Goal: Find contact information: Obtain details needed to contact an individual or organization

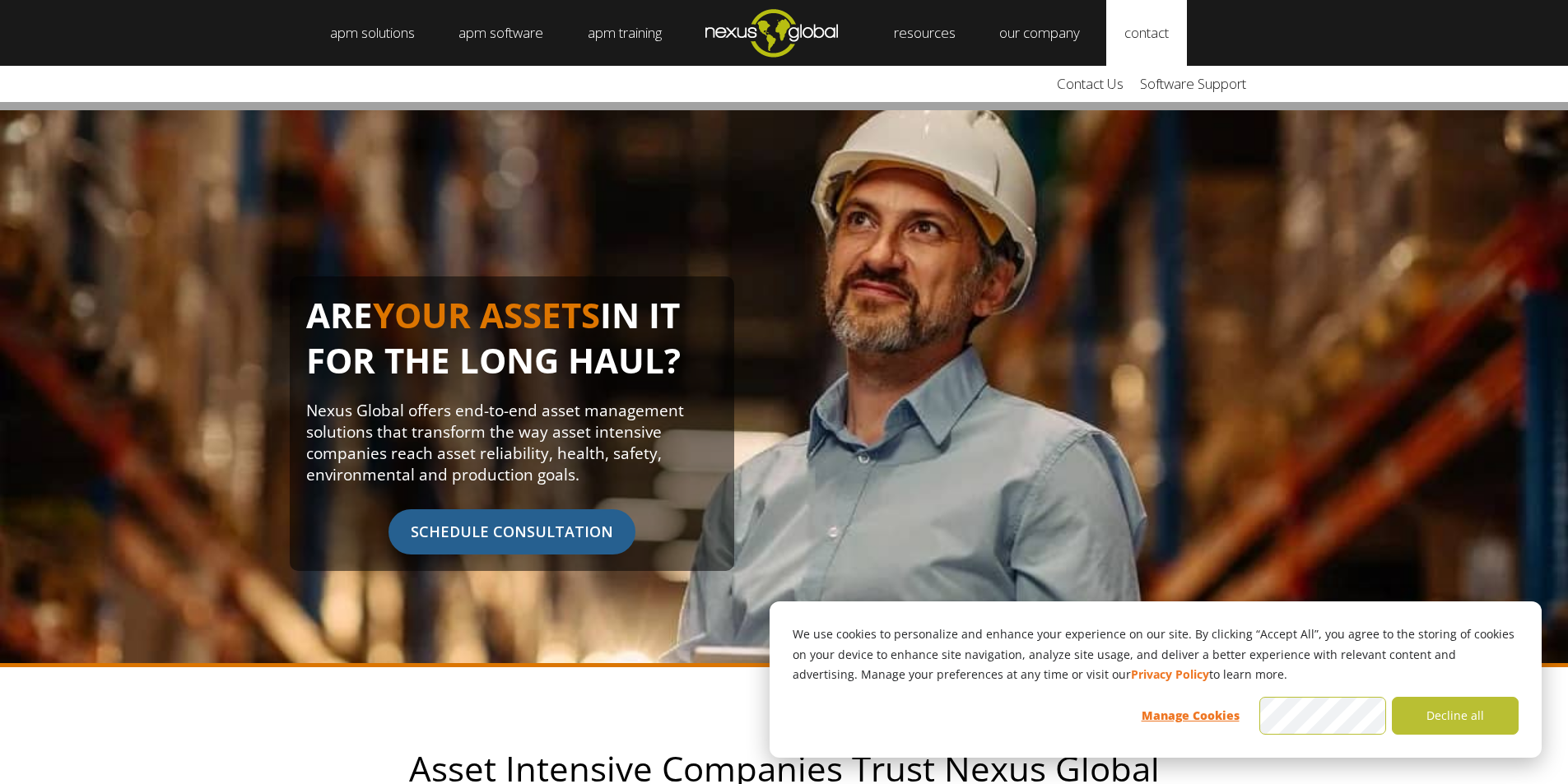
click at [1168, 50] on link "contact" at bounding box center [1146, 33] width 80 height 66
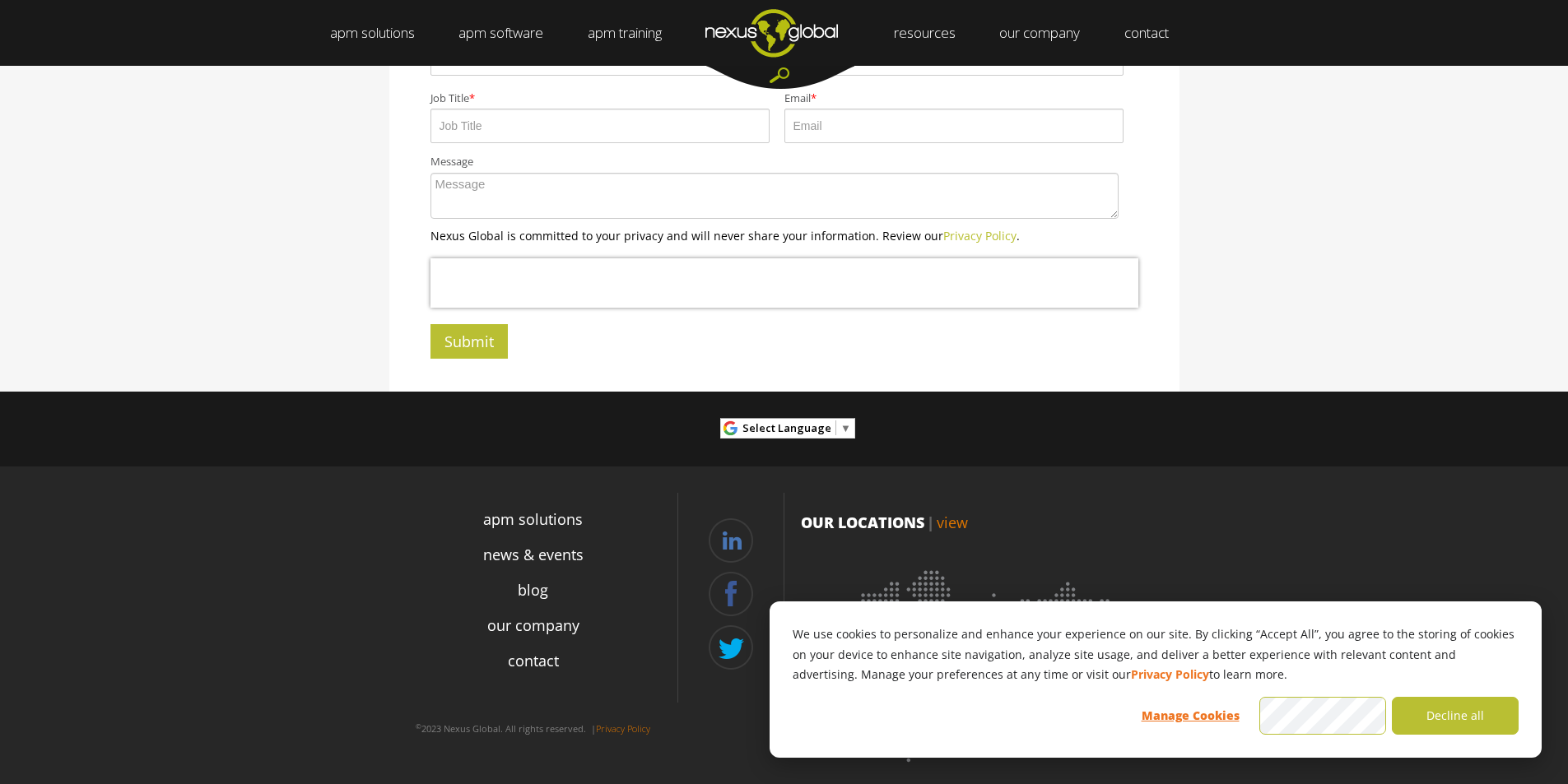
scroll to position [527, 0]
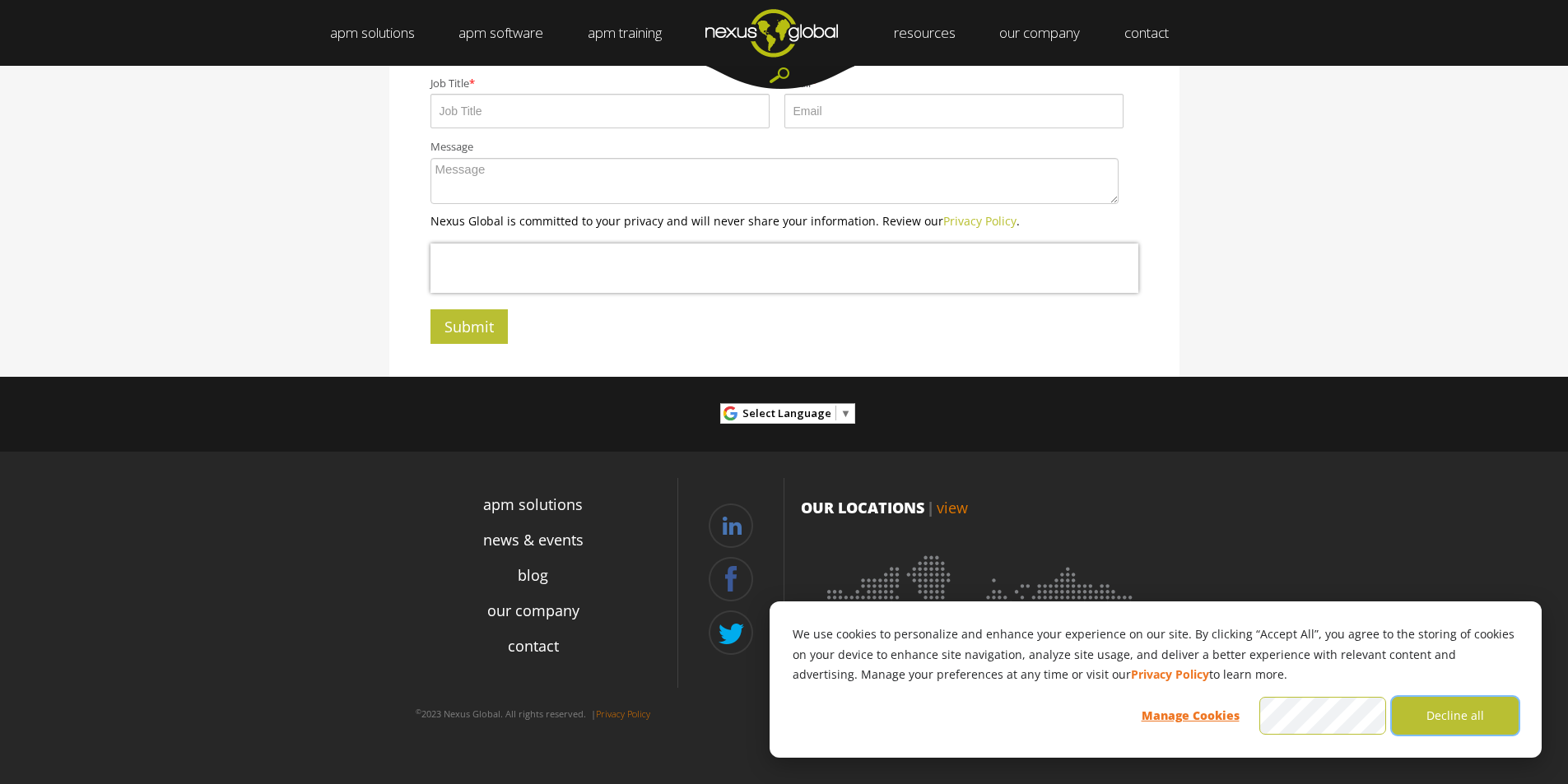
click at [1441, 717] on button "Decline all" at bounding box center [1455, 715] width 127 height 38
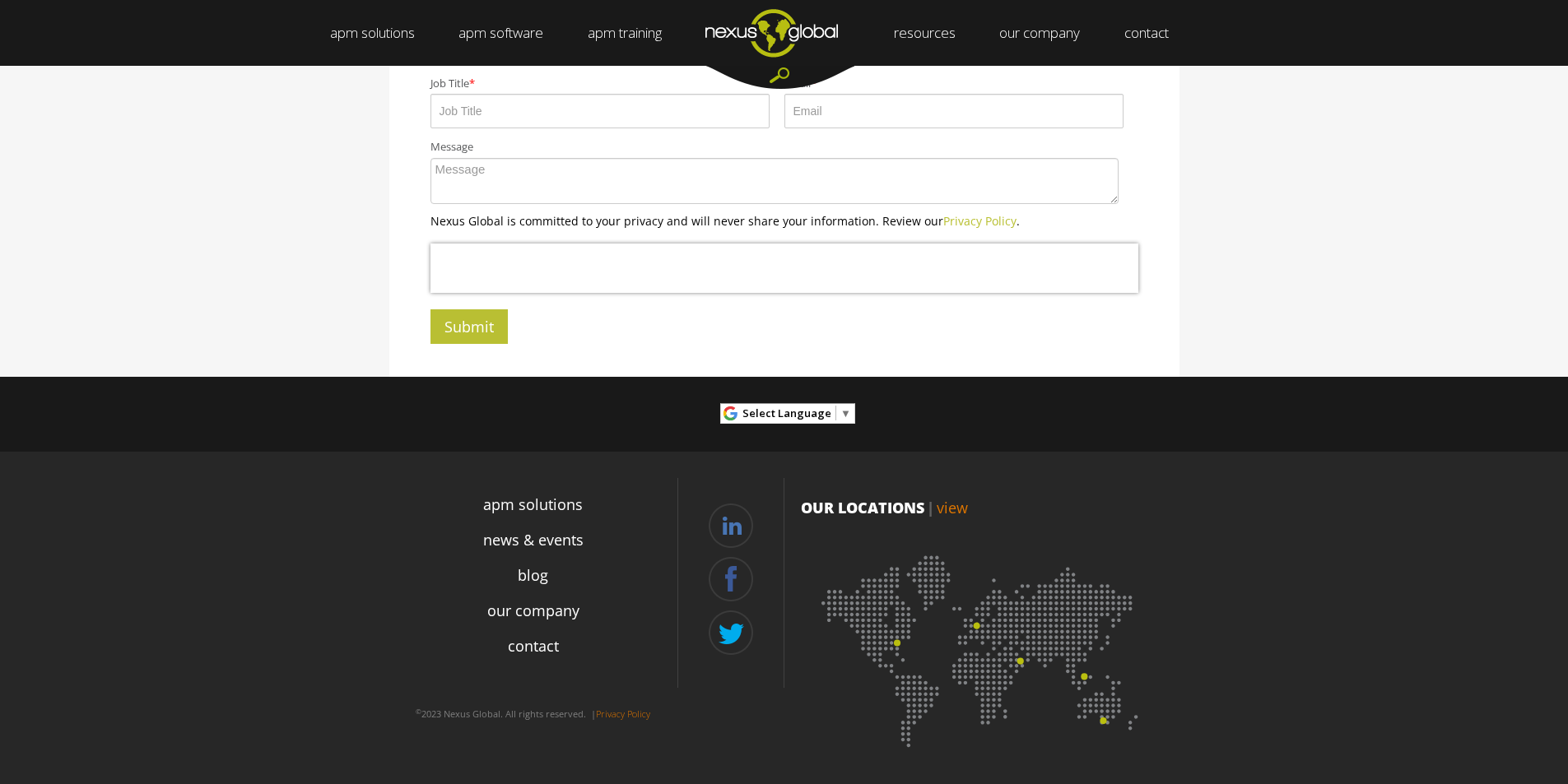
click at [897, 639] on img at bounding box center [981, 646] width 362 height 222
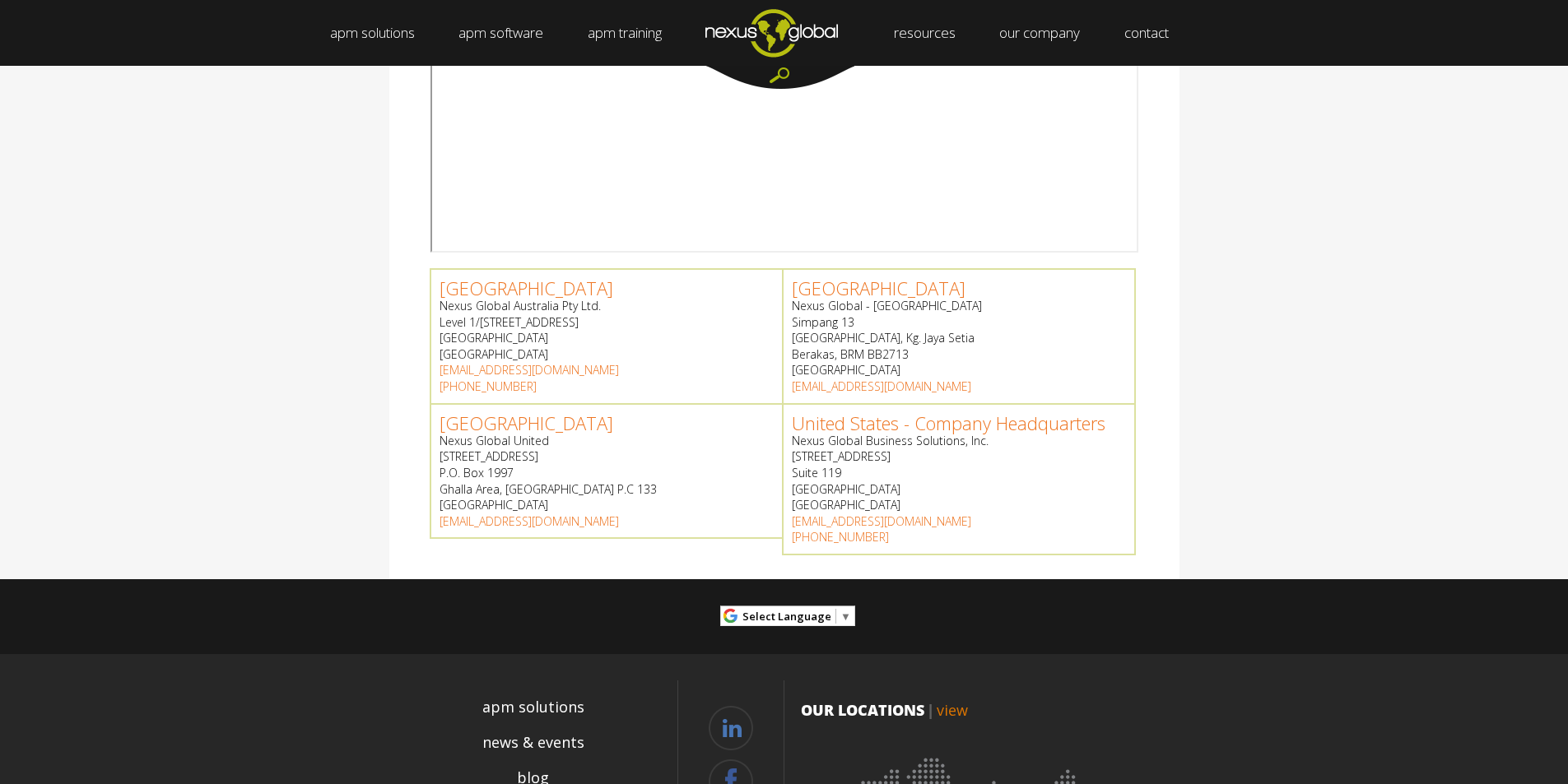
scroll to position [658, 0]
